Goal: Task Accomplishment & Management: Complete application form

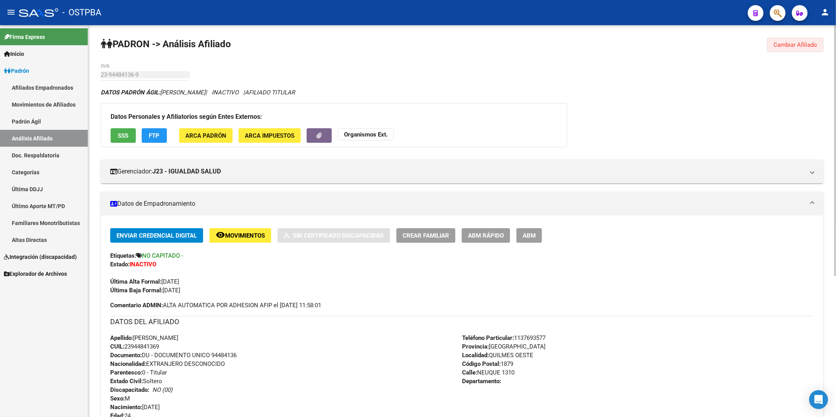
click at [809, 43] on span "Cambiar Afiliado" at bounding box center [795, 44] width 44 height 7
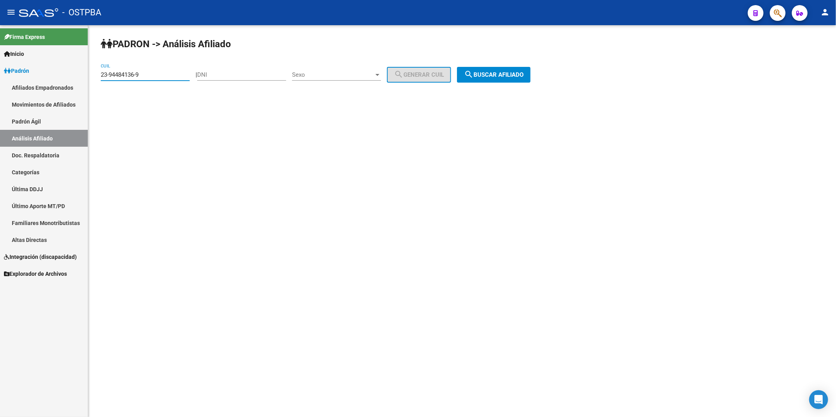
drag, startPoint x: 168, startPoint y: 72, endPoint x: 90, endPoint y: 75, distance: 77.5
click at [92, 75] on div "PADRON -> Análisis Afiliado 23-94484136-9 CUIL | DNI Sexo Sexo search Generar C…" at bounding box center [461, 66] width 747 height 83
click at [215, 73] on input "DNI" at bounding box center [241, 74] width 89 height 7
paste input "33306762"
type input "33306762"
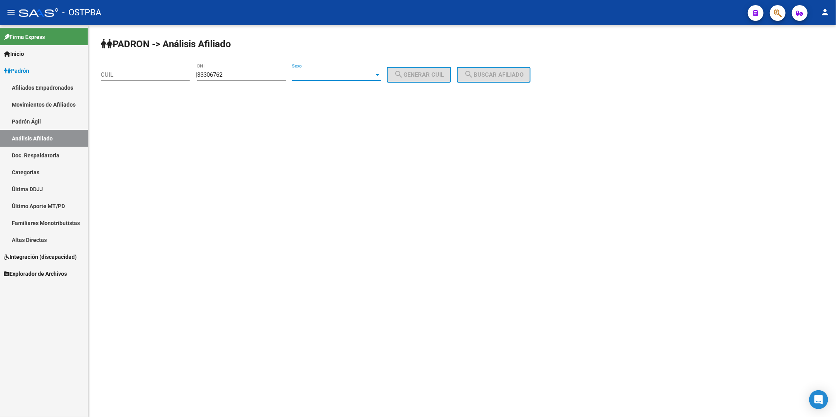
click at [381, 73] on div at bounding box center [377, 75] width 7 height 6
click at [370, 76] on span "Masculino" at bounding box center [345, 75] width 89 height 18
click at [412, 72] on span "search Generar CUIL" at bounding box center [419, 74] width 50 height 7
type input "20-33306762-6"
click at [523, 76] on span "search Buscar afiliado" at bounding box center [493, 74] width 59 height 7
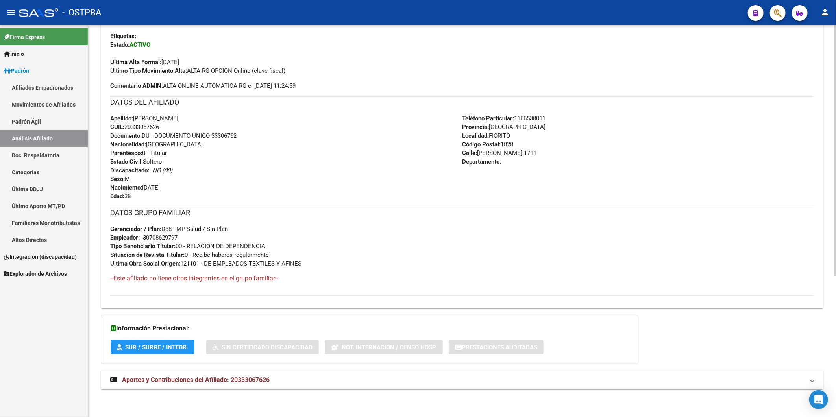
scroll to position [220, 0]
drag, startPoint x: 179, startPoint y: 235, endPoint x: 144, endPoint y: 236, distance: 35.4
click at [144, 237] on div "30708629797" at bounding box center [160, 237] width 35 height 9
copy div "30708629797"
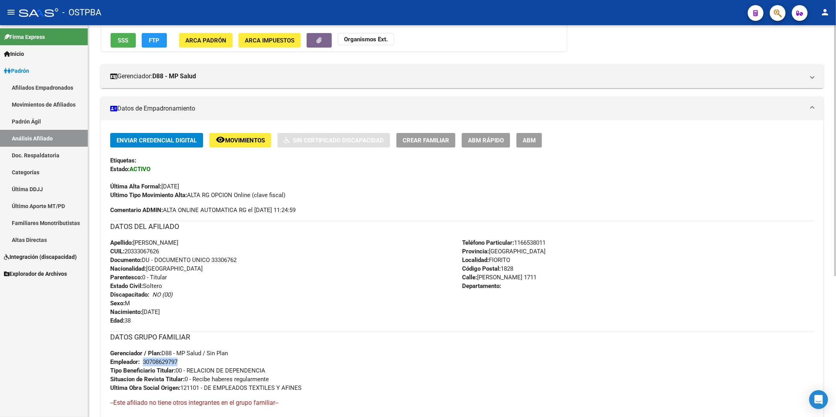
scroll to position [0, 0]
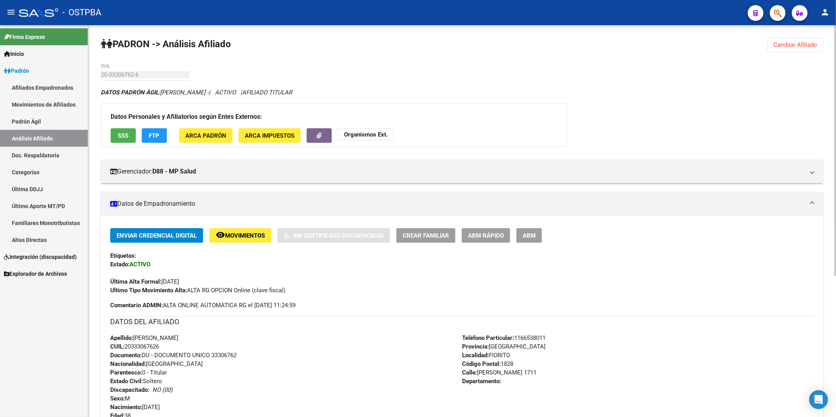
click at [376, 133] on strong "Organismos Ext." at bounding box center [366, 134] width 44 height 7
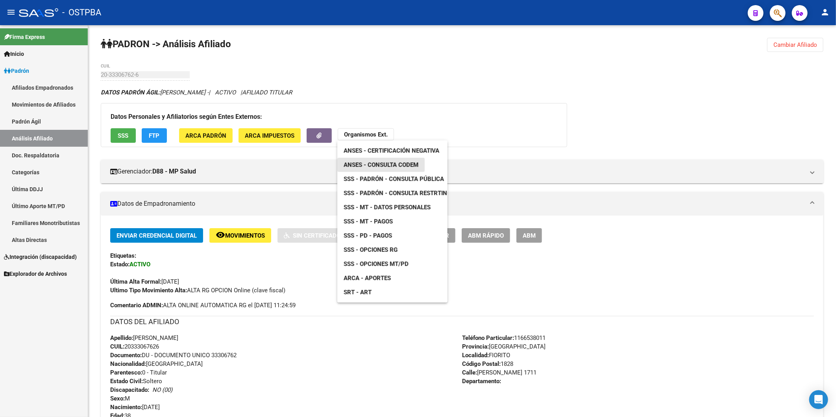
click at [391, 163] on span "ANSES - Consulta CODEM" at bounding box center [380, 164] width 75 height 7
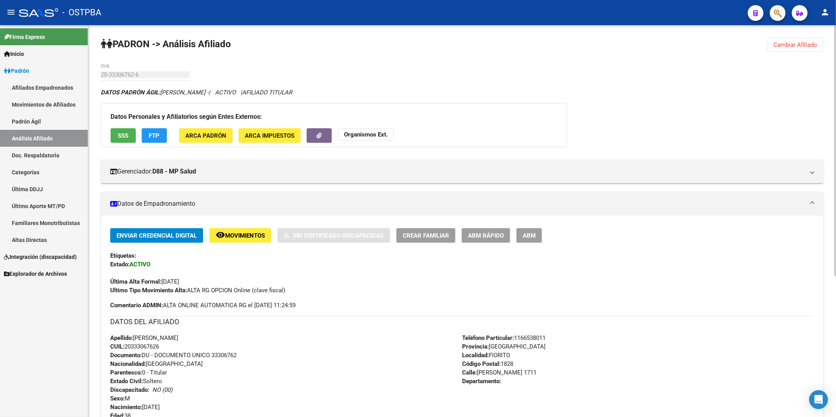
click at [162, 134] on button "FTP" at bounding box center [154, 135] width 25 height 15
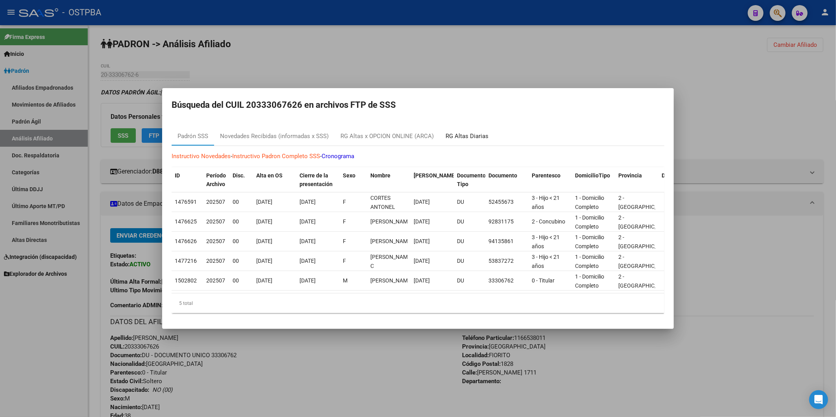
click at [467, 134] on div "RG Altas Diarias" at bounding box center [466, 136] width 43 height 9
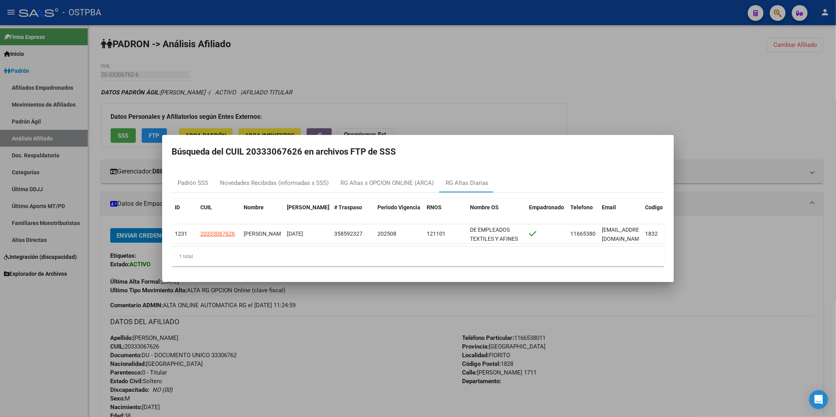
click at [125, 134] on div at bounding box center [418, 208] width 836 height 417
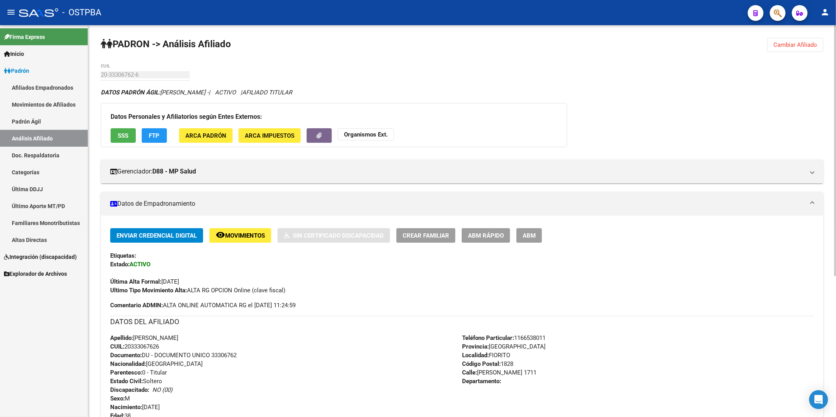
click at [124, 135] on span "SSS" at bounding box center [123, 135] width 11 height 7
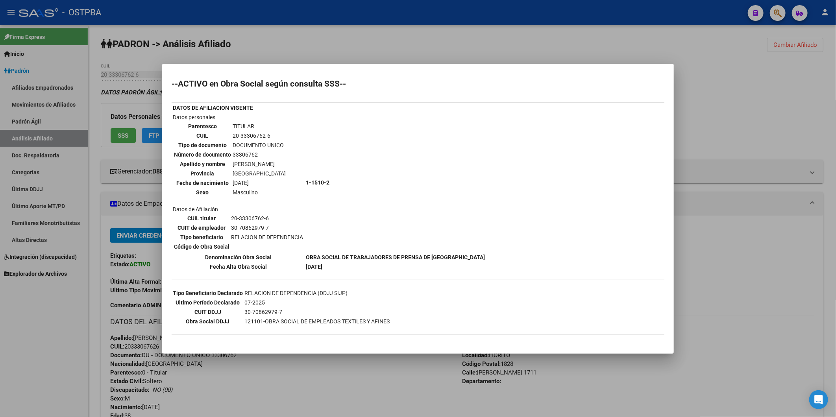
click at [728, 142] on div at bounding box center [418, 208] width 836 height 417
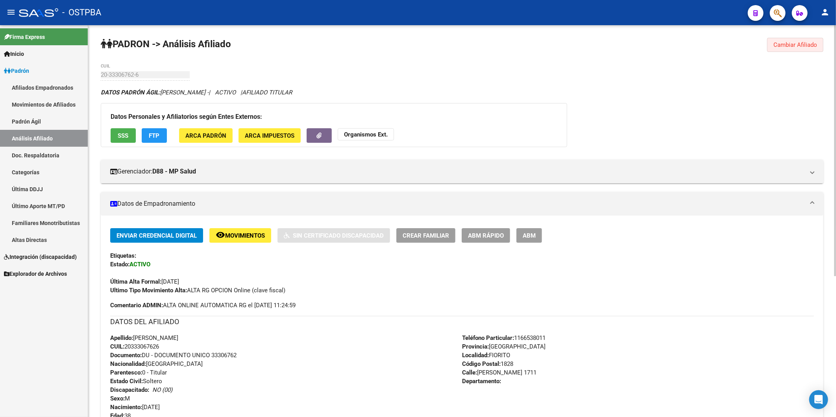
drag, startPoint x: 805, startPoint y: 46, endPoint x: 744, endPoint y: 57, distance: 62.0
click at [805, 44] on span "Cambiar Afiliado" at bounding box center [795, 44] width 44 height 7
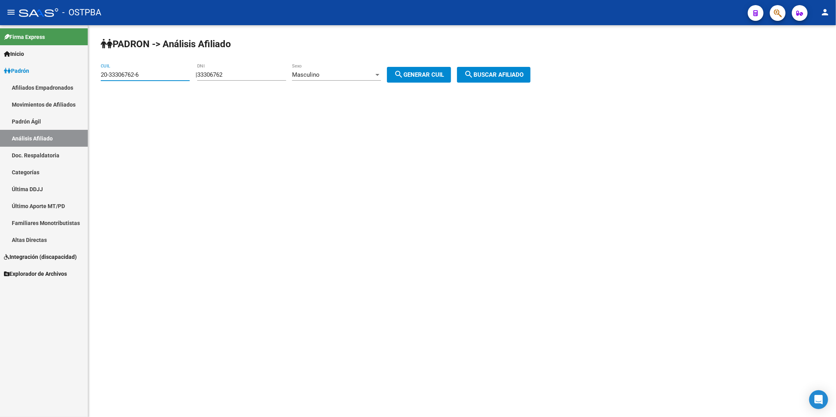
drag, startPoint x: 148, startPoint y: 76, endPoint x: 93, endPoint y: 81, distance: 55.3
click at [93, 81] on div "PADRON -> Análisis Afiliado 20-33306762-6 CUIL | 33306762 DNI Masculino Sexo se…" at bounding box center [461, 66] width 747 height 83
drag, startPoint x: 249, startPoint y: 70, endPoint x: 217, endPoint y: 72, distance: 32.7
click at [214, 73] on div "33306762 DNI" at bounding box center [241, 72] width 89 height 17
type input "3"
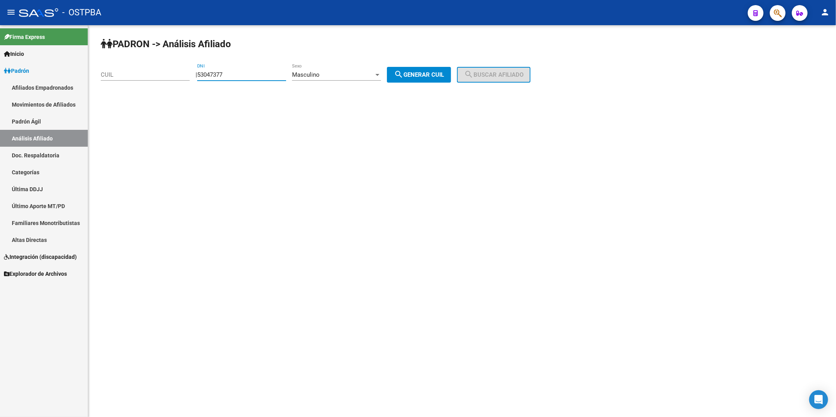
type input "53047377"
drag, startPoint x: 441, startPoint y: 74, endPoint x: 498, endPoint y: 70, distance: 56.8
click at [443, 74] on span "search Generar CUIL" at bounding box center [419, 74] width 50 height 7
type input "20-53047377-6"
click at [498, 70] on button "search Buscar afiliado" at bounding box center [494, 75] width 74 height 16
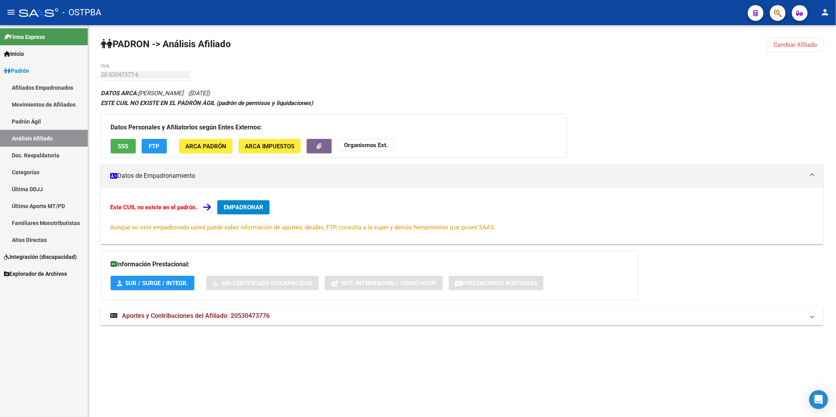
click at [118, 149] on span "SSS" at bounding box center [123, 146] width 11 height 7
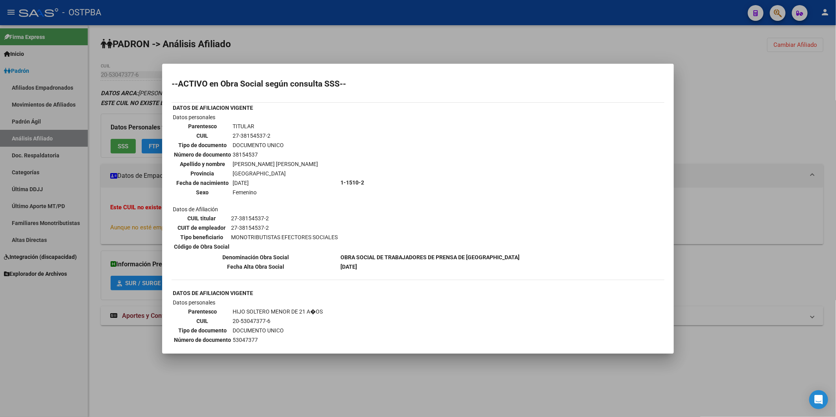
drag, startPoint x: 233, startPoint y: 152, endPoint x: 237, endPoint y: 152, distance: 4.3
click at [237, 152] on td "38154537" at bounding box center [275, 154] width 86 height 9
drag, startPoint x: 237, startPoint y: 152, endPoint x: 232, endPoint y: 152, distance: 4.7
click at [232, 152] on td "38154537" at bounding box center [275, 154] width 86 height 9
drag, startPoint x: 232, startPoint y: 152, endPoint x: 256, endPoint y: 153, distance: 24.0
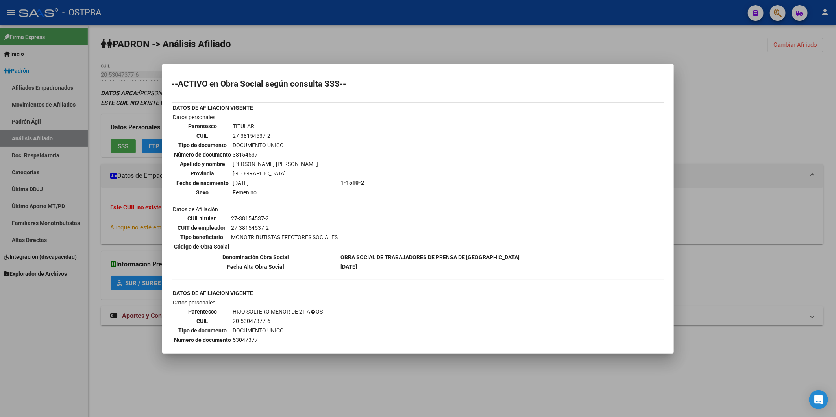
click at [256, 153] on td "38154537" at bounding box center [275, 154] width 86 height 9
copy td "38154537"
drag, startPoint x: 290, startPoint y: 26, endPoint x: 285, endPoint y: 20, distance: 8.1
click at [290, 25] on div at bounding box center [418, 208] width 836 height 417
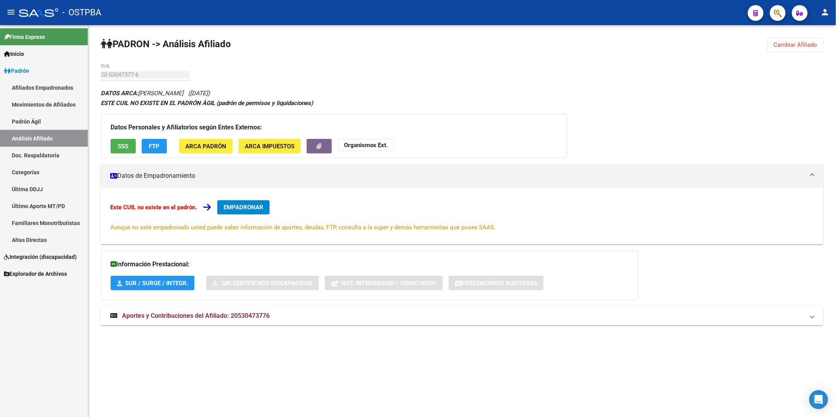
click at [126, 145] on span "SSS" at bounding box center [123, 146] width 11 height 7
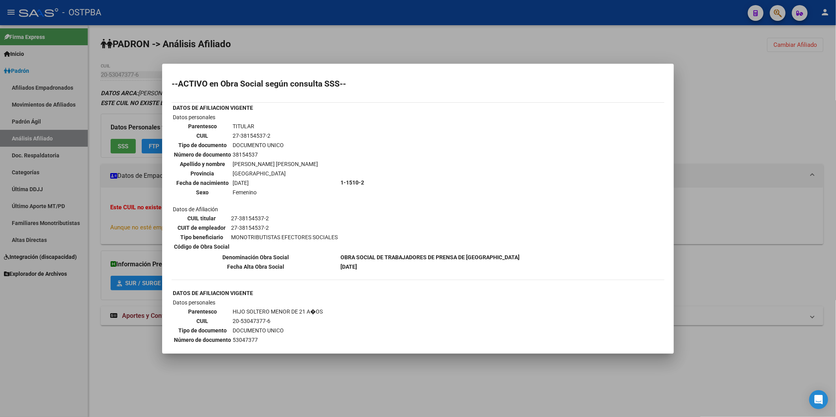
drag, startPoint x: 269, startPoint y: 133, endPoint x: 207, endPoint y: 134, distance: 63.0
click at [226, 132] on tr "CUIL 27-38154537-2" at bounding box center [245, 135] width 145 height 9
copy tr "27-38154537-2"
click at [415, 34] on div at bounding box center [418, 208] width 836 height 417
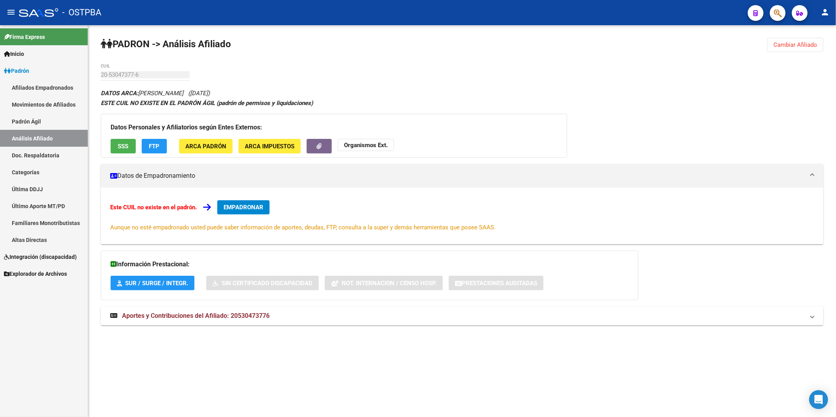
click at [125, 144] on span "SSS" at bounding box center [123, 146] width 11 height 7
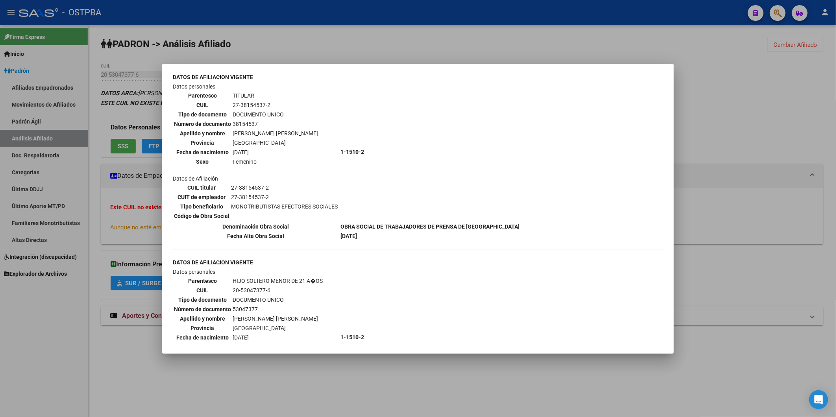
scroll to position [44, 0]
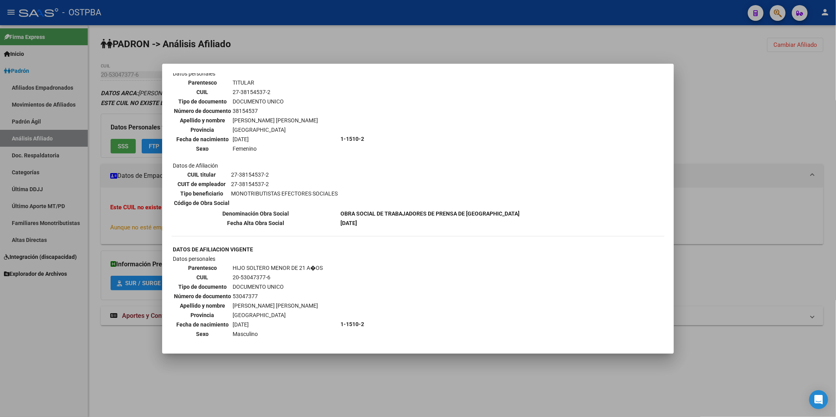
drag, startPoint x: 273, startPoint y: 268, endPoint x: 221, endPoint y: 268, distance: 51.9
click at [221, 273] on tr "CUIL 20-53047377-6" at bounding box center [247, 277] width 149 height 9
copy tr "20-53047377-6"
click at [722, 74] on div at bounding box center [418, 208] width 836 height 417
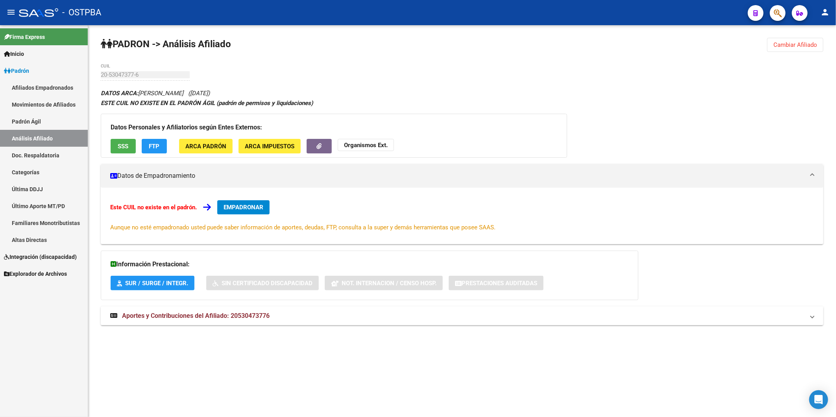
click at [386, 147] on strong "Organismos Ext." at bounding box center [366, 145] width 44 height 7
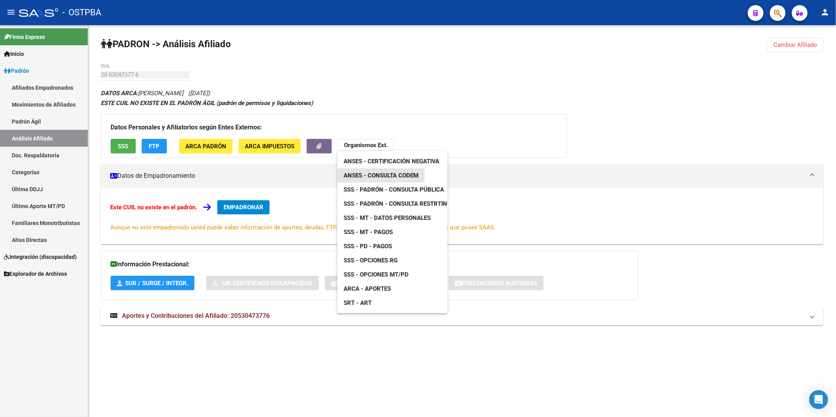
click at [394, 172] on span "ANSES - Consulta CODEM" at bounding box center [380, 175] width 75 height 7
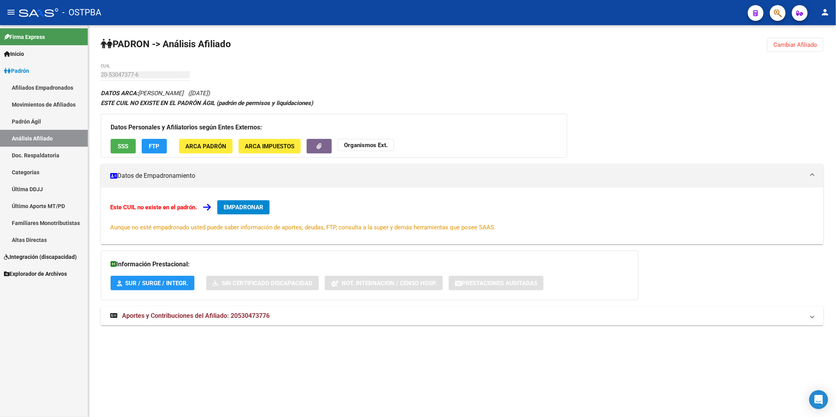
drag, startPoint x: 271, startPoint y: 318, endPoint x: 231, endPoint y: 314, distance: 40.8
click at [231, 317] on mat-panel-title "Aportes y Contribuciones del Afiliado: 20530473776" at bounding box center [457, 316] width 694 height 9
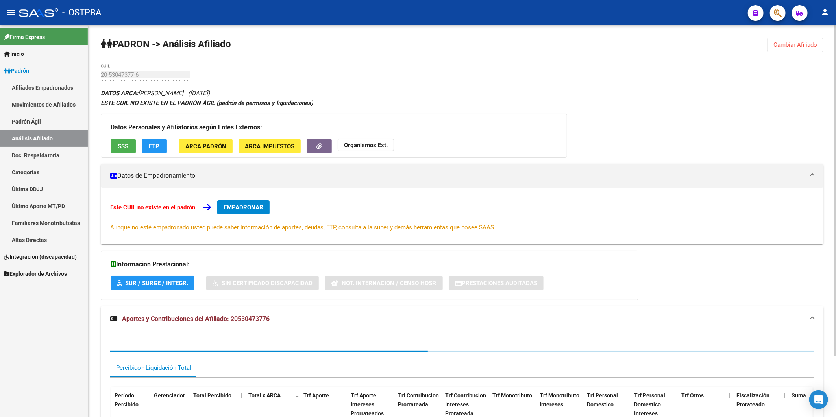
copy span "20530473776"
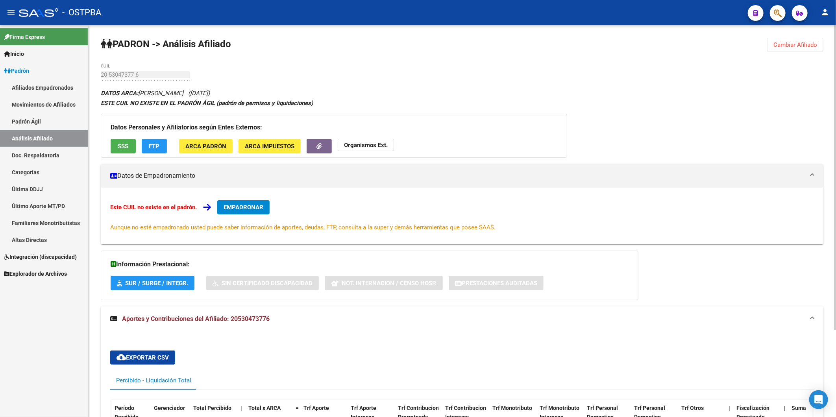
click at [382, 145] on strong "Organismos Ext." at bounding box center [366, 145] width 44 height 7
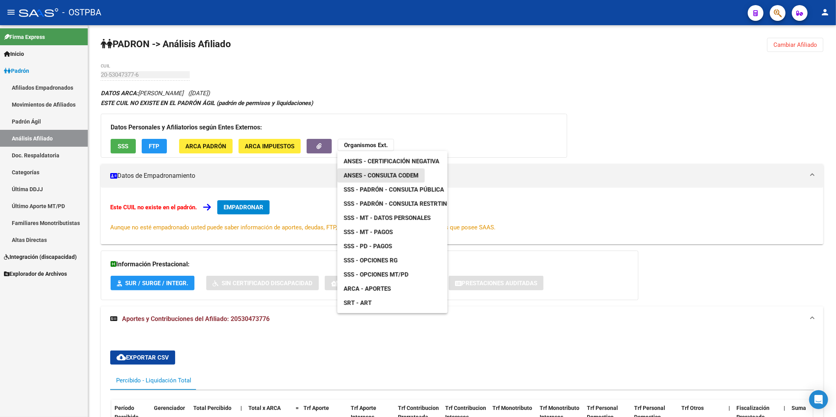
click at [390, 174] on span "ANSES - Consulta CODEM" at bounding box center [380, 175] width 75 height 7
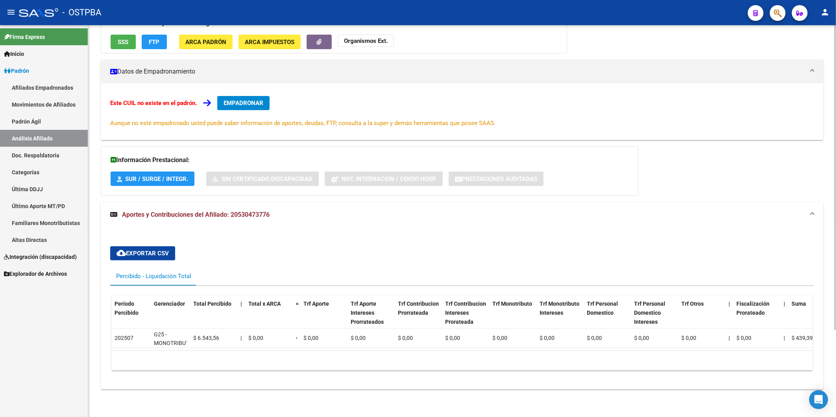
scroll to position [111, 0]
click at [243, 242] on div "cloud_download Exportar CSV Percibido - Liquidación Total Período Percibido Ger…" at bounding box center [461, 308] width 703 height 137
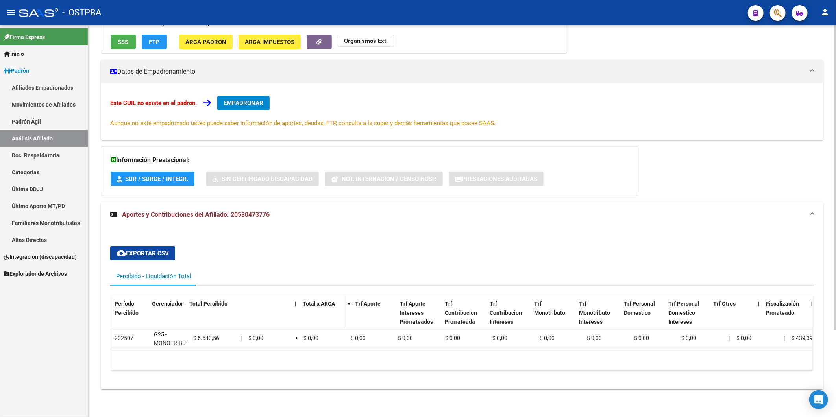
drag, startPoint x: 235, startPoint y: 292, endPoint x: 307, endPoint y: 295, distance: 72.1
click at [307, 295] on div "Período Percibido Gerenciador Total Percibido | Total x ARCA = Trf Aporte Trf A…" at bounding box center [756, 317] width 1290 height 44
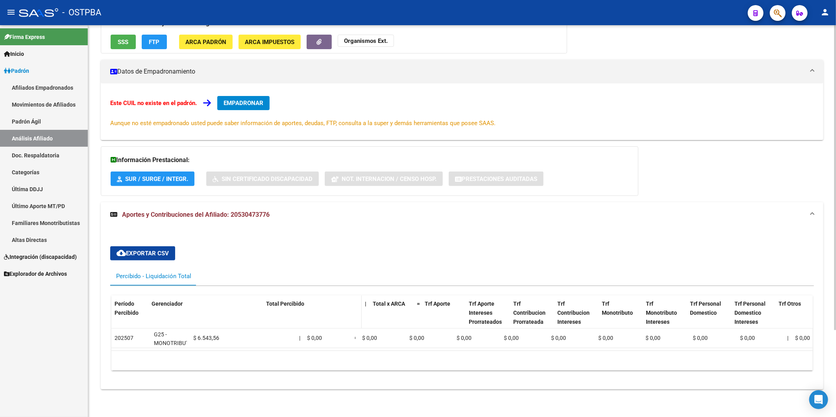
drag, startPoint x: 190, startPoint y: 307, endPoint x: 281, endPoint y: 311, distance: 91.3
click at [281, 311] on div "Período Percibido Gerenciador Total Percibido | Total x ARCA = Trf Aporte Trf A…" at bounding box center [785, 317] width 1349 height 44
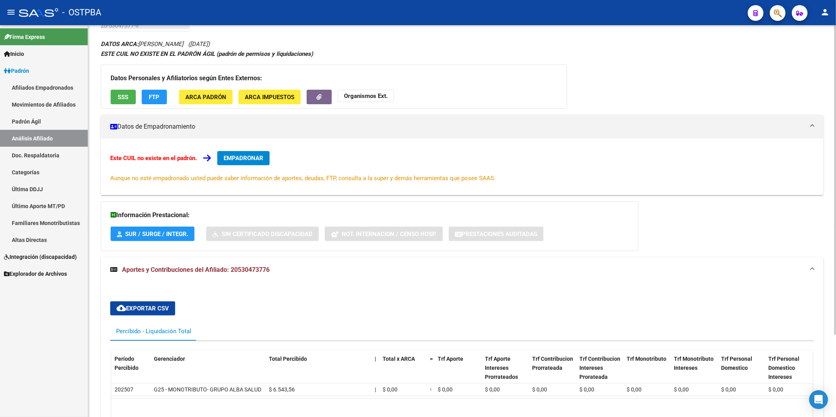
scroll to position [0, 0]
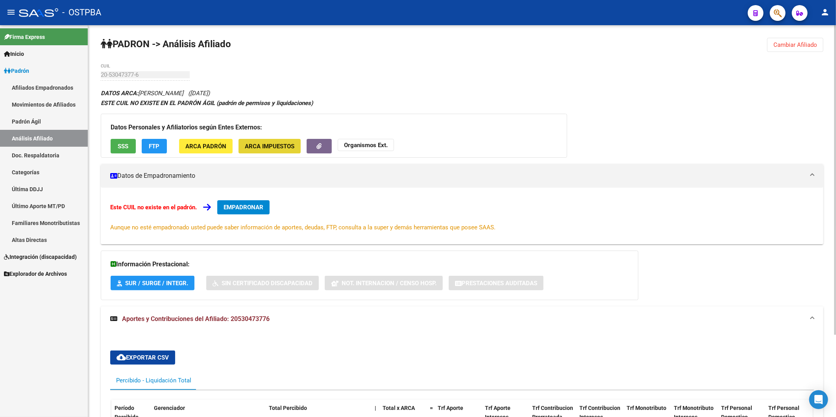
click at [262, 149] on span "ARCA Impuestos" at bounding box center [270, 146] width 50 height 7
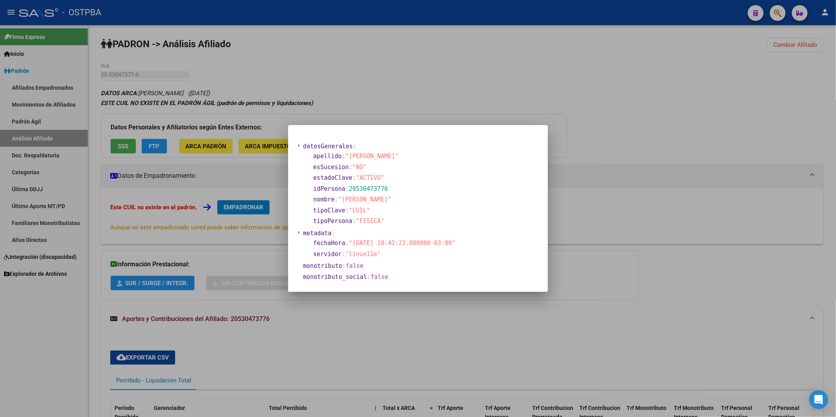
click at [404, 89] on div at bounding box center [418, 208] width 836 height 417
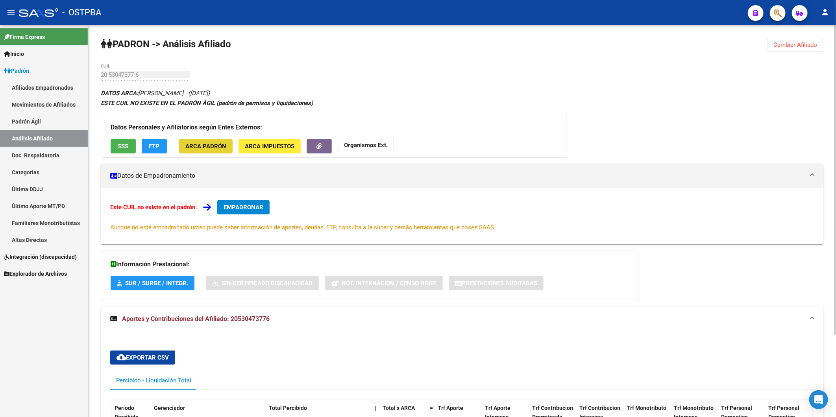
click at [201, 146] on span "ARCA Padrón" at bounding box center [205, 146] width 41 height 7
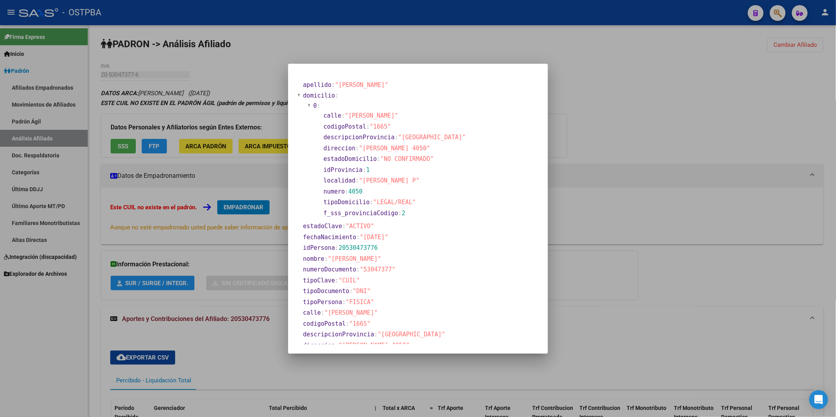
scroll to position [83, 0]
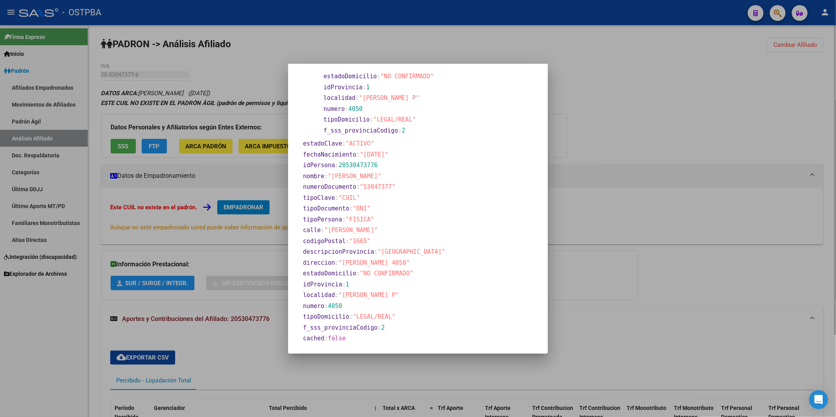
click at [180, 169] on div at bounding box center [418, 208] width 836 height 417
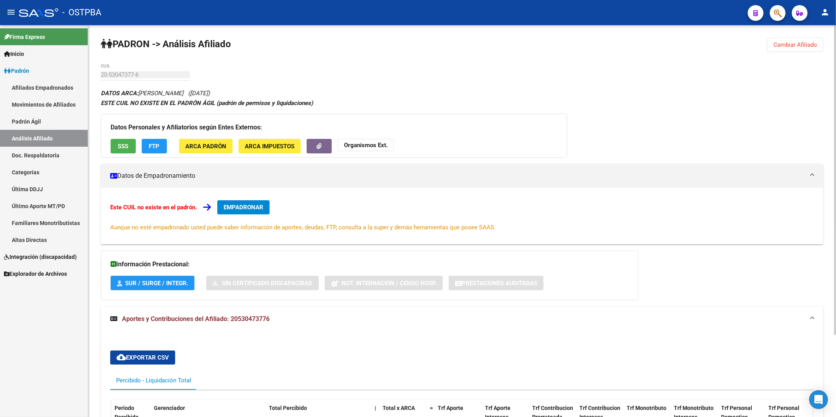
click at [154, 144] on span "FTP" at bounding box center [154, 146] width 11 height 7
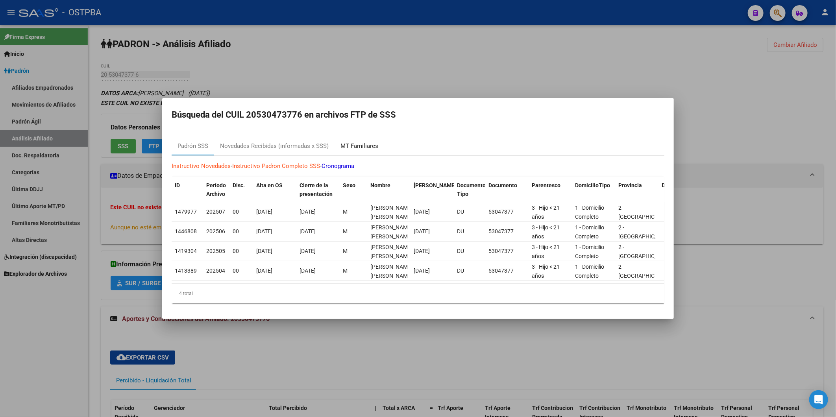
click at [353, 142] on div "MT Familiares" at bounding box center [359, 146] width 38 height 9
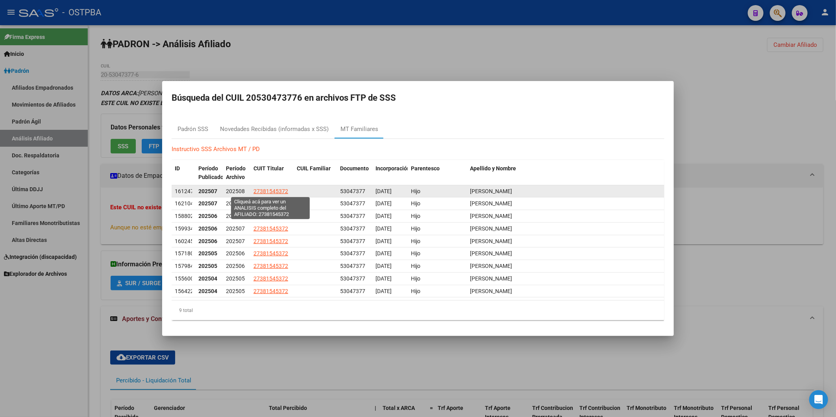
click at [276, 189] on span "27381545372" at bounding box center [270, 191] width 35 height 6
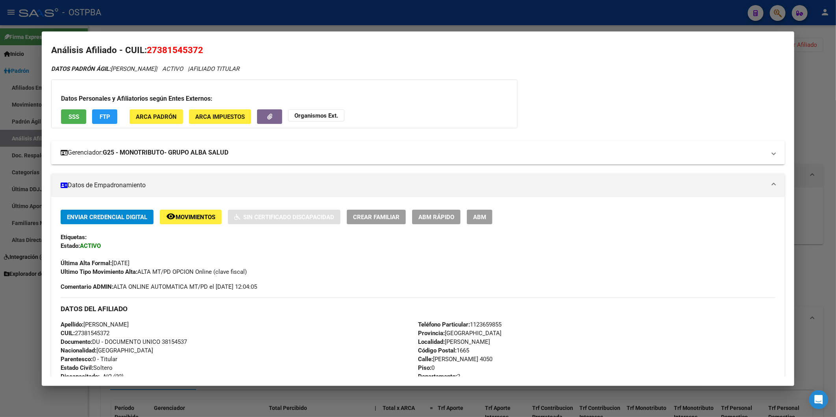
scroll to position [0, 0]
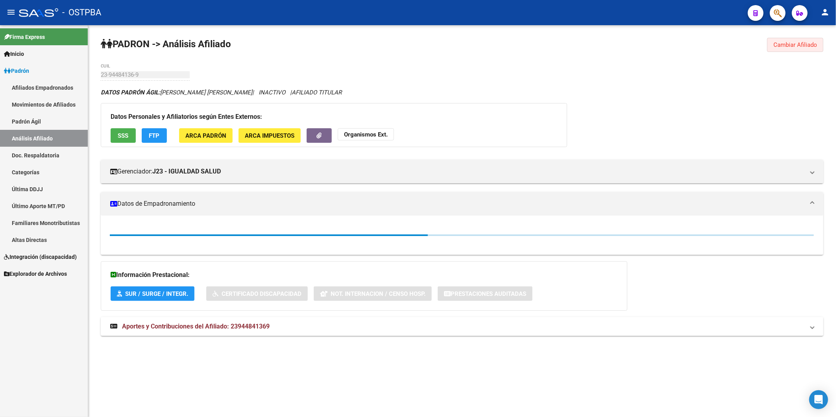
click at [796, 51] on button "Cambiar Afiliado" at bounding box center [795, 45] width 56 height 14
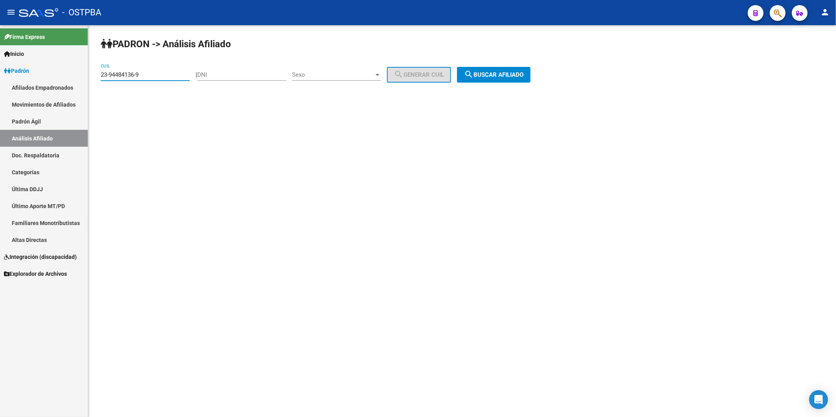
drag, startPoint x: 163, startPoint y: 76, endPoint x: 0, endPoint y: 52, distance: 165.0
click at [56, 94] on mat-sidenav-container "Firma Express Inicio Instructivos Contacto OS Padrón Afiliados Empadronados Mov…" at bounding box center [418, 221] width 836 height 392
paste input "38-154537"
type input "3"
click at [205, 74] on div "| DNI Sexo Sexo search Generar CUIL" at bounding box center [326, 74] width 261 height 7
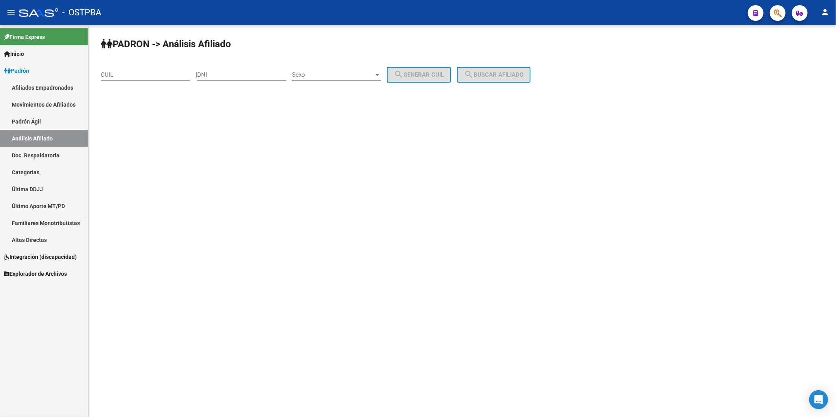
click at [237, 77] on input "DNI" at bounding box center [241, 74] width 89 height 7
drag, startPoint x: 262, startPoint y: 76, endPoint x: 203, endPoint y: 75, distance: 59.0
click at [205, 75] on div "| DNI Sexo Sexo search Generar CUIL" at bounding box center [326, 74] width 261 height 7
click at [147, 75] on input "CUIL" at bounding box center [145, 74] width 89 height 7
paste input "27-38154537-2"
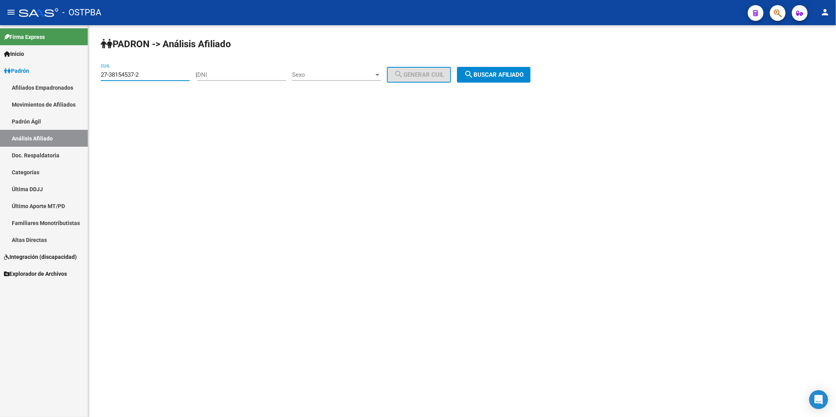
type input "27-38154537-2"
click at [487, 76] on span "search Buscar afiliado" at bounding box center [493, 74] width 59 height 7
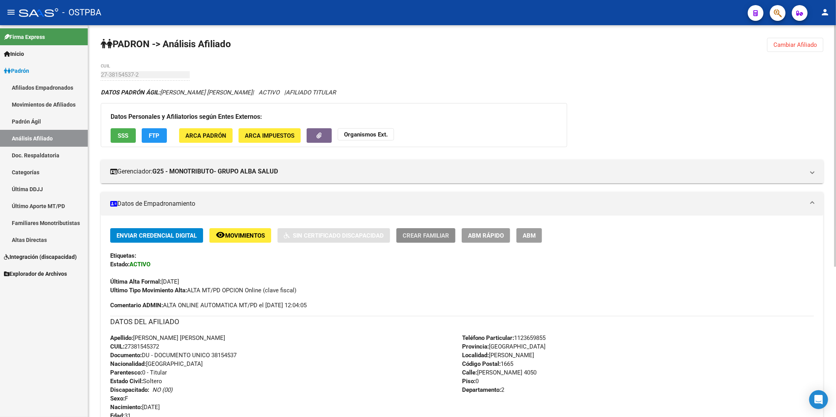
click at [427, 235] on span "Crear Familiar" at bounding box center [425, 235] width 46 height 7
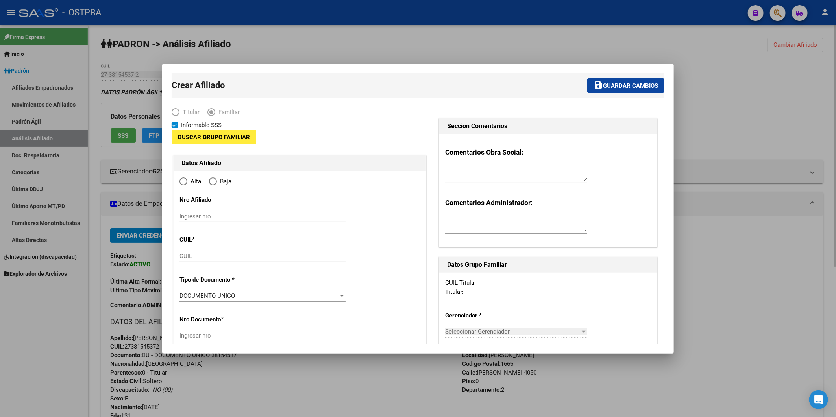
type input "27-38154537-2"
type input "[PERSON_NAME]"
type input "1665"
type input "MARCOS PAZ"
type input "4050"
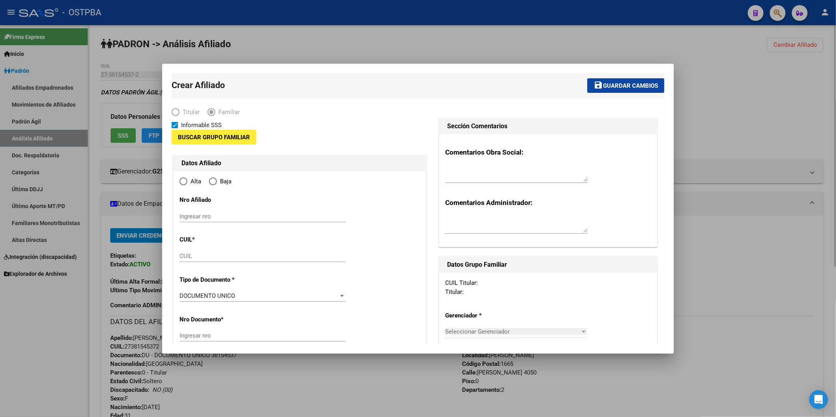
type input "0"
type input "2"
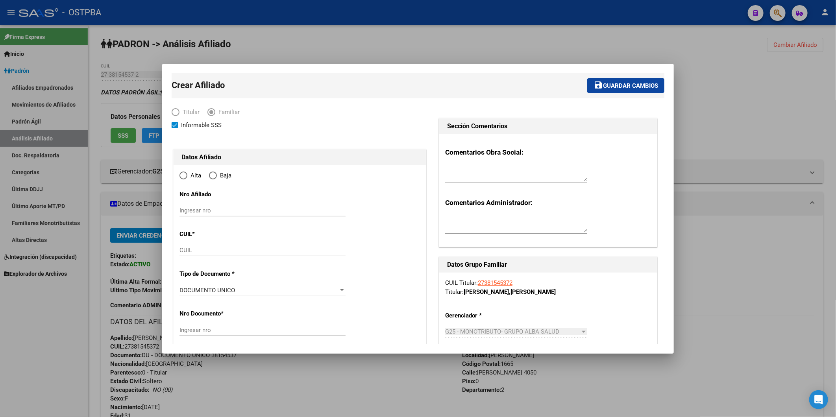
radio input "true"
type input "27-38154537-2"
click at [209, 253] on input "CUIL" at bounding box center [262, 250] width 166 height 7
paste input "20-53047377-6"
type input "20-53047377-6"
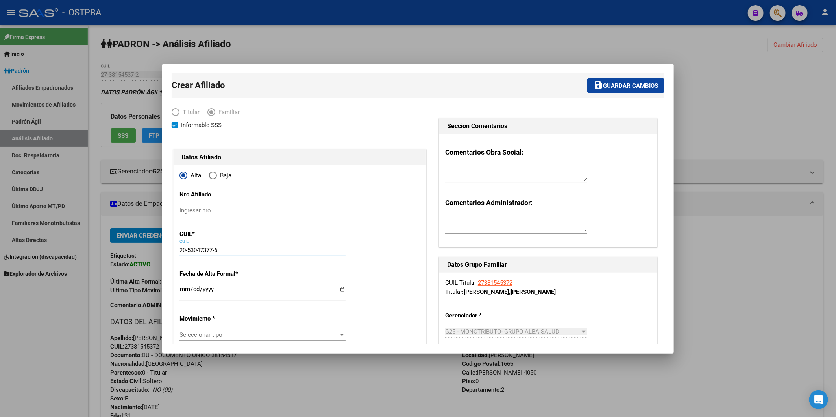
type input "53047377"
type input "RODRIGUEZ"
type input "DYLAN EZEQUIEL"
type input "2013-03-12"
type input "JOSE CLEMENTE P"
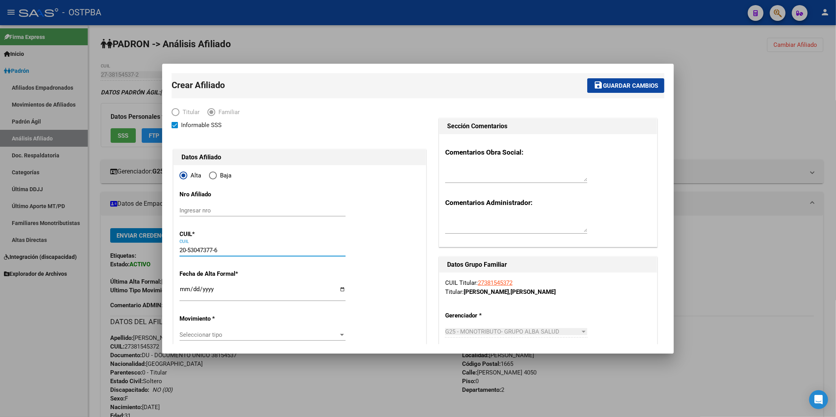
type input "20-53047377-6"
drag, startPoint x: 400, startPoint y: 70, endPoint x: 526, endPoint y: 58, distance: 126.4
click at [526, 58] on div "Crear Afiliado save Guardar cambios Titular Familiar Informable SSS Datos Afili…" at bounding box center [418, 208] width 836 height 417
click at [715, 96] on div at bounding box center [418, 208] width 836 height 417
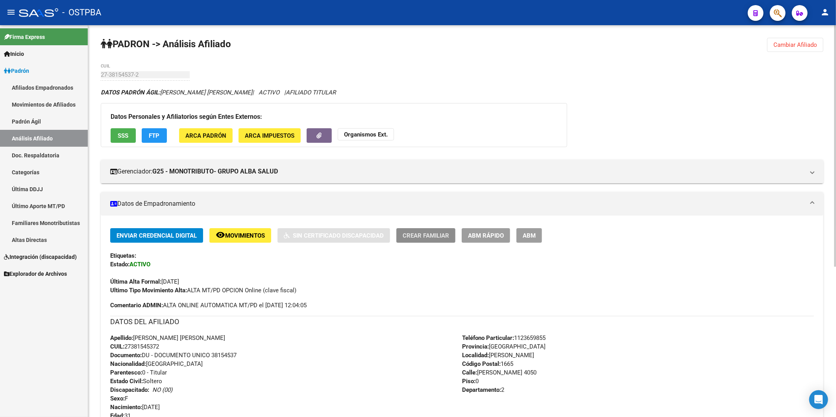
click at [447, 238] on span "Crear Familiar" at bounding box center [425, 235] width 46 height 7
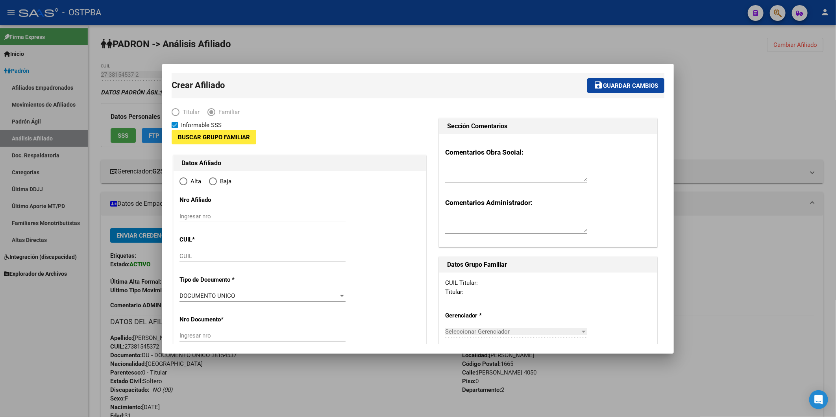
type input "27-38154537-2"
type input "[PERSON_NAME]"
type input "1665"
type input "MARCOS PAZ"
type input "4050"
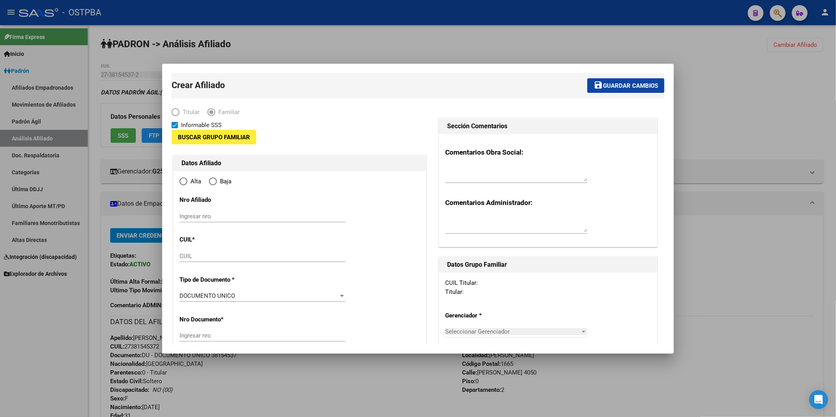
type input "0"
type input "2"
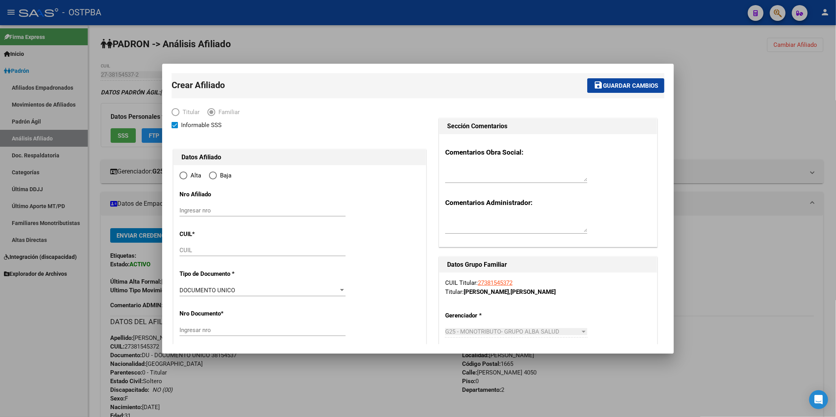
radio input "true"
click at [227, 212] on input "Ingresar nro" at bounding box center [262, 210] width 166 height 7
type input "27-38154537-2"
click at [187, 251] on input "CUIL" at bounding box center [262, 250] width 166 height 7
paste input "20-53047377-6"
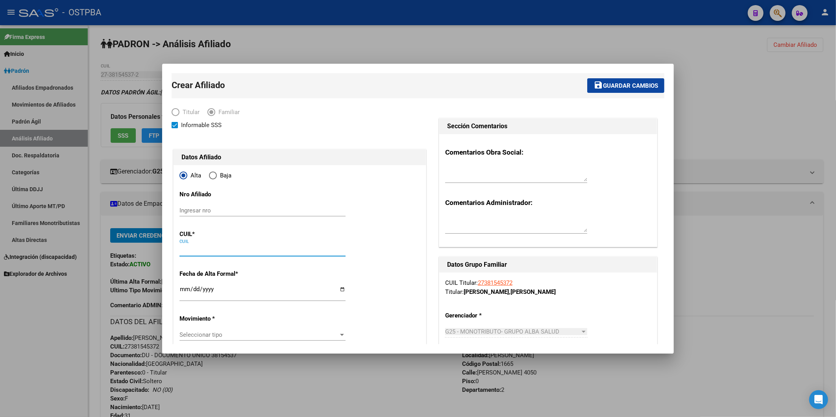
type input "20-53047377-6"
type input "53047377"
type input "RODRIGUEZ"
type input "DYLAN EZEQUIEL"
type input "2013-03-12"
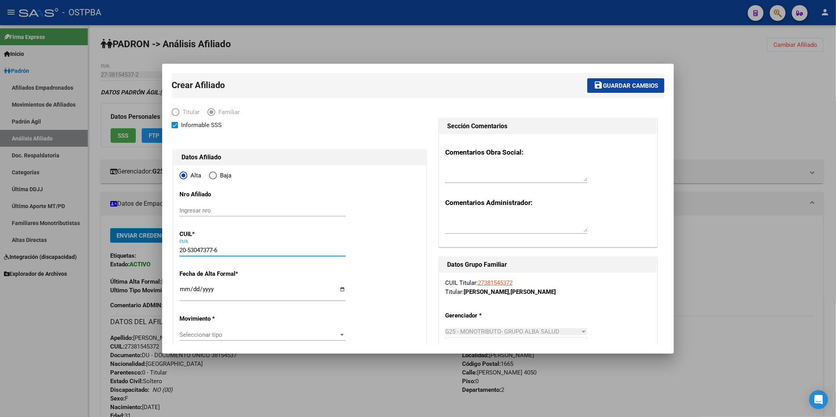
type input "JOSE CLEMENTE P"
type input "20-53047377-6"
click at [183, 289] on input "Ingresar fecha" at bounding box center [262, 292] width 166 height 13
type input "2025-05-01"
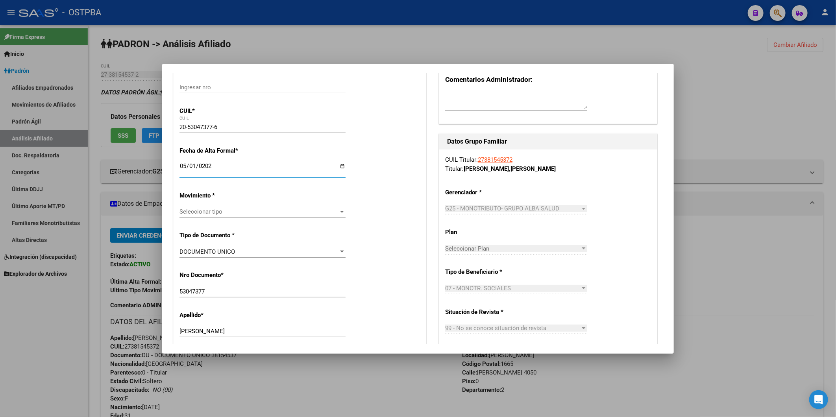
scroll to position [131, 0]
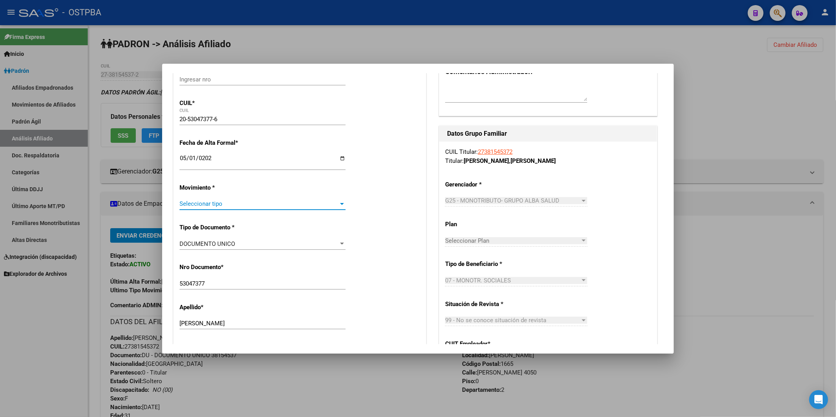
click at [339, 201] on div at bounding box center [341, 204] width 7 height 6
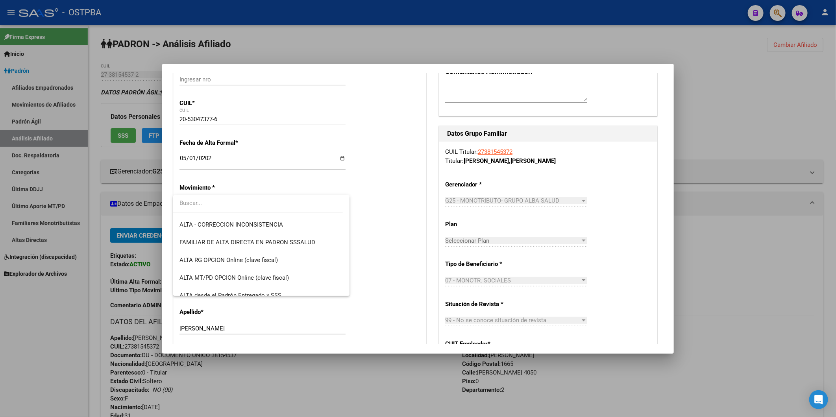
scroll to position [140, 0]
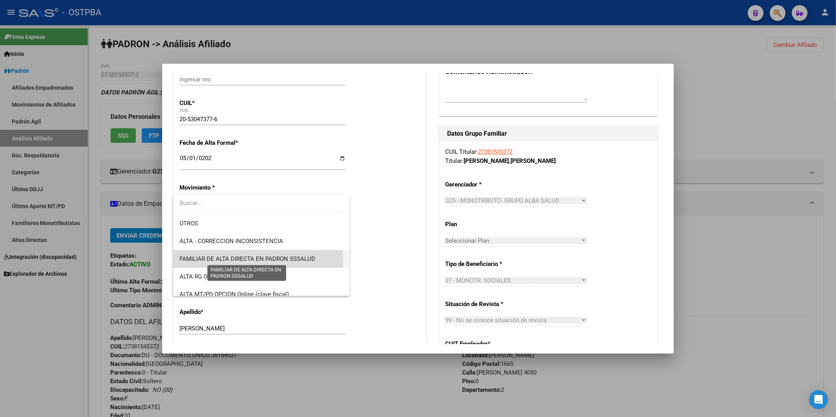
click at [253, 258] on span "FAMILIAR DE ALTA DIRECTA EN PADRON SSSALUD" at bounding box center [247, 258] width 136 height 7
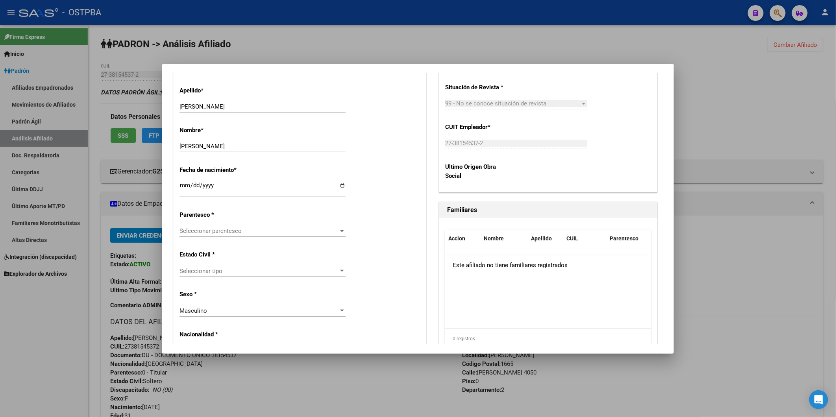
scroll to position [393, 0]
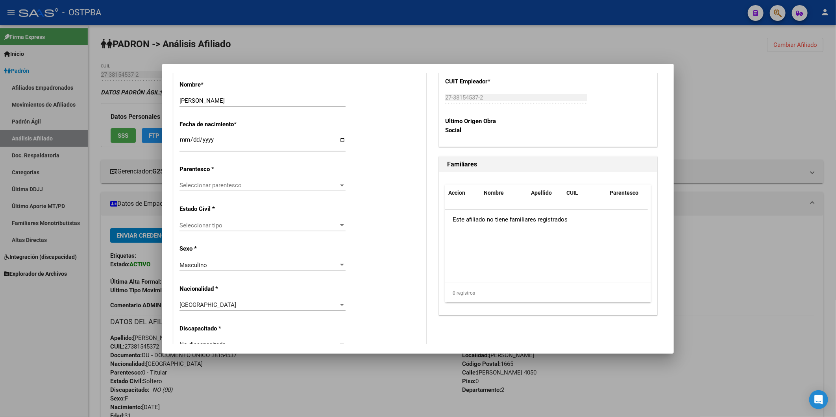
click at [341, 186] on div at bounding box center [341, 185] width 7 height 6
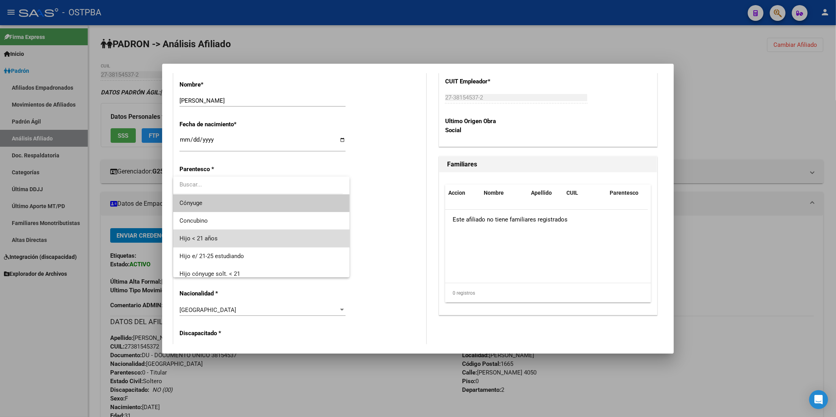
click at [269, 238] on span "Hijo < 21 años" at bounding box center [260, 239] width 163 height 18
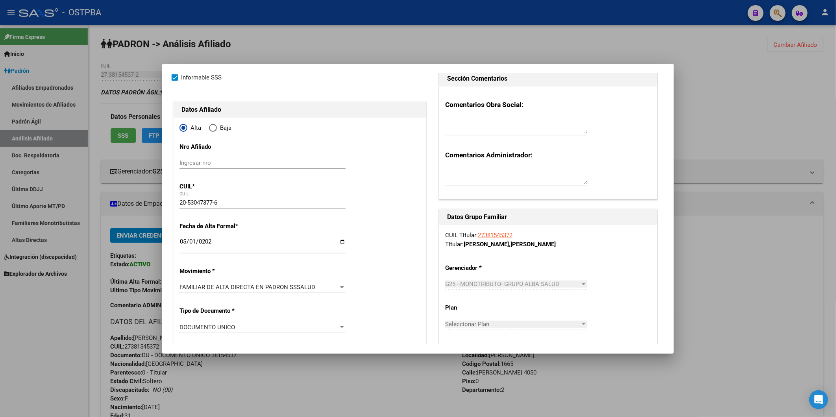
scroll to position [0, 0]
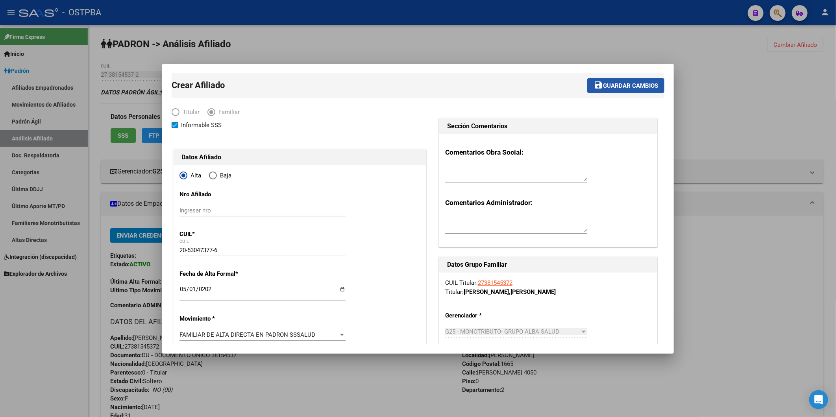
click at [633, 87] on span "Guardar cambios" at bounding box center [630, 85] width 55 height 7
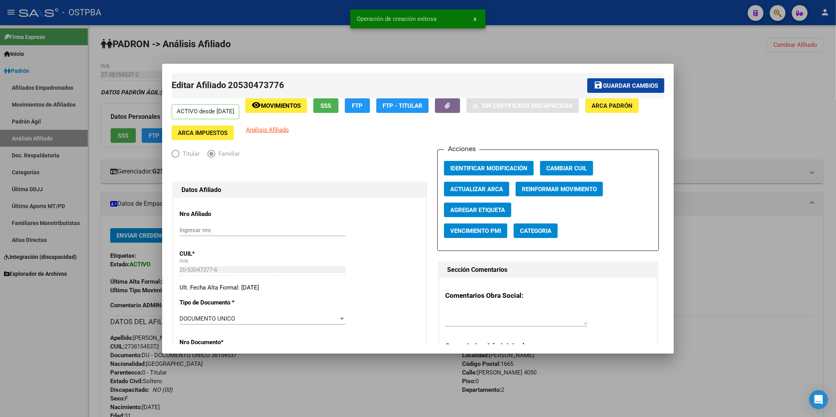
click at [781, 116] on div at bounding box center [418, 208] width 836 height 417
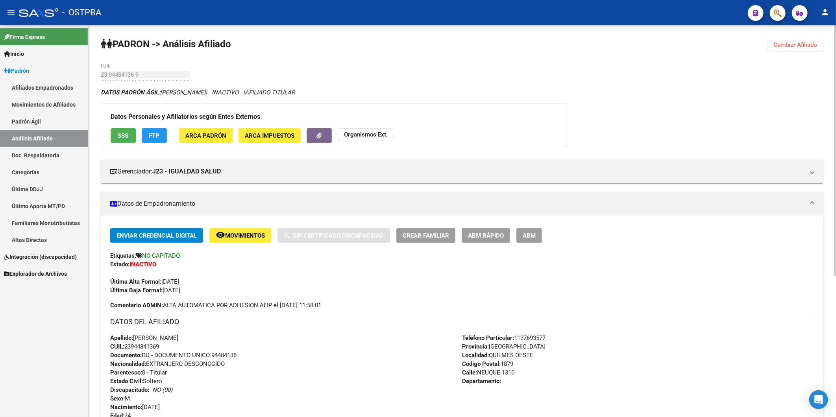
click at [809, 37] on div "PADRON -> Análisis Afiliado Cambiar Afiliado 23-94484136-9 CUIL DATOS PADRÓN ÁG…" at bounding box center [461, 330] width 747 height 611
click at [809, 41] on span "Cambiar Afiliado" at bounding box center [795, 44] width 44 height 7
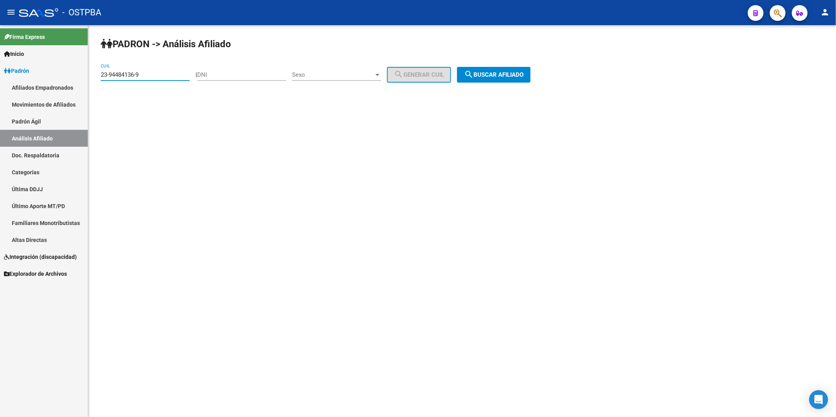
drag, startPoint x: 177, startPoint y: 78, endPoint x: 22, endPoint y: 105, distance: 157.7
click at [22, 105] on mat-sidenav-container "Firma Express Inicio Instructivos Contacto OS Padrón Afiliados Empadronados Mov…" at bounding box center [418, 221] width 836 height 392
click at [212, 71] on input "DNI" at bounding box center [241, 74] width 89 height 7
type input "53047377"
click at [379, 74] on div at bounding box center [377, 75] width 4 height 2
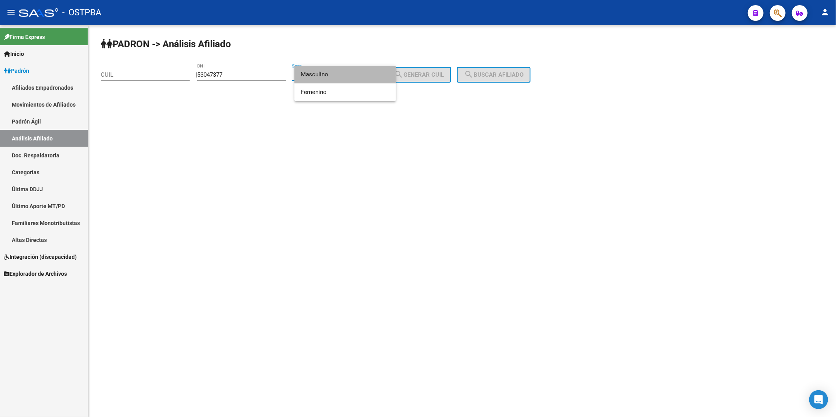
click at [368, 75] on span "Masculino" at bounding box center [345, 75] width 89 height 18
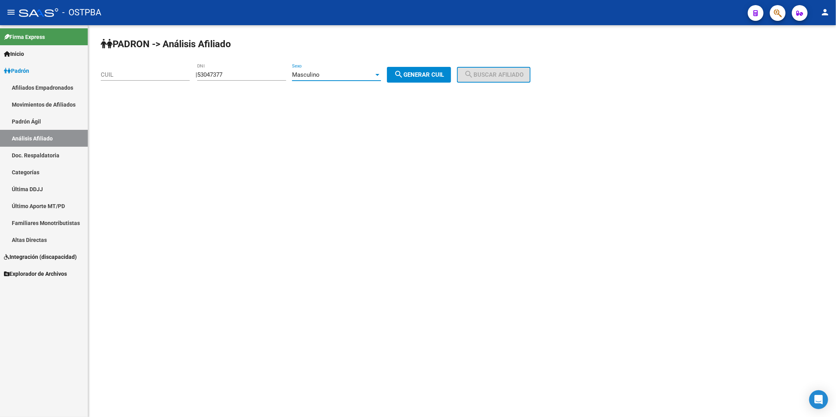
click at [412, 76] on span "search Generar CUIL" at bounding box center [419, 74] width 50 height 7
type input "20-53047377-6"
click at [485, 76] on span "search Buscar afiliado" at bounding box center [493, 74] width 59 height 7
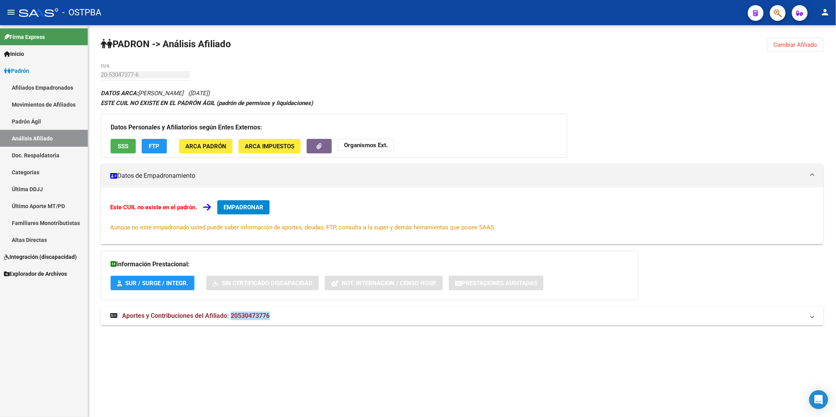
drag, startPoint x: 274, startPoint y: 315, endPoint x: 231, endPoint y: 317, distance: 42.9
click at [231, 317] on mat-panel-title "Aportes y Contribuciones del Afiliado: 20530473776" at bounding box center [457, 316] width 694 height 9
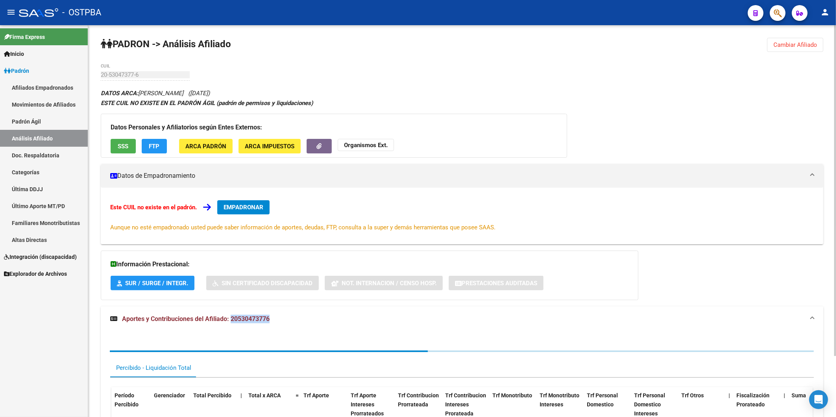
copy span "20530473776"
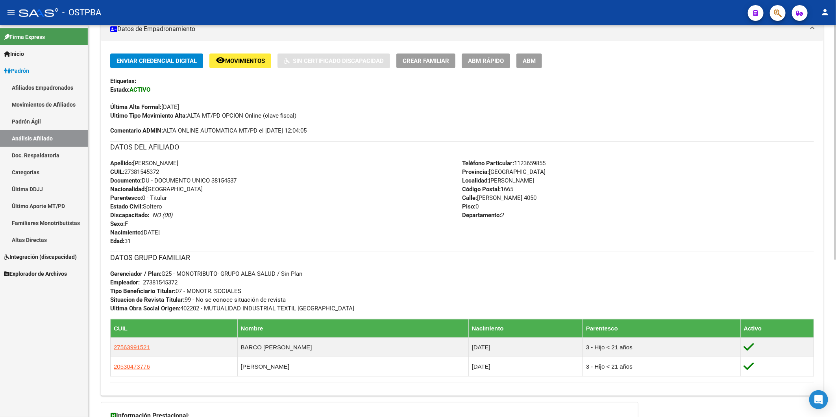
scroll to position [262, 0]
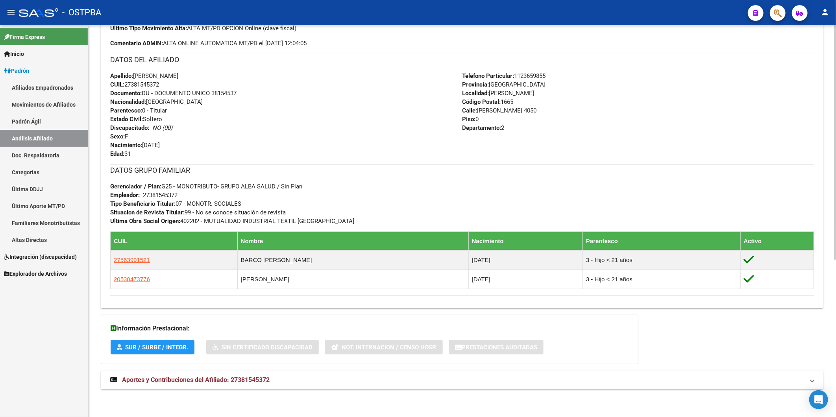
click at [258, 380] on span "Aportes y Contribuciones del Afiliado: 27381545372" at bounding box center [196, 379] width 148 height 7
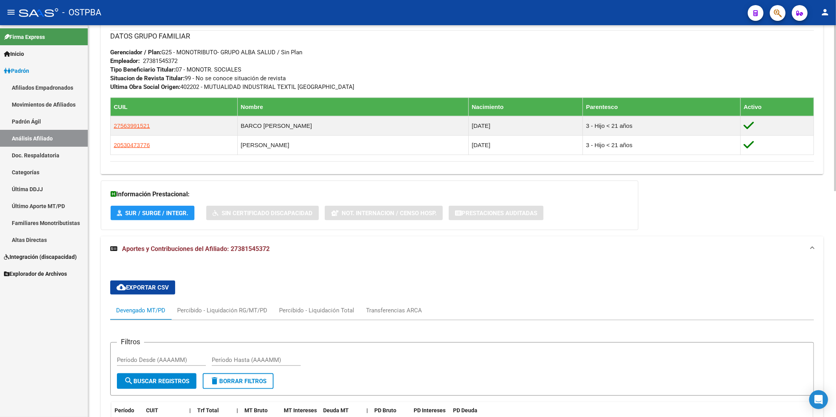
scroll to position [484, 0]
